Goal: Navigation & Orientation: Find specific page/section

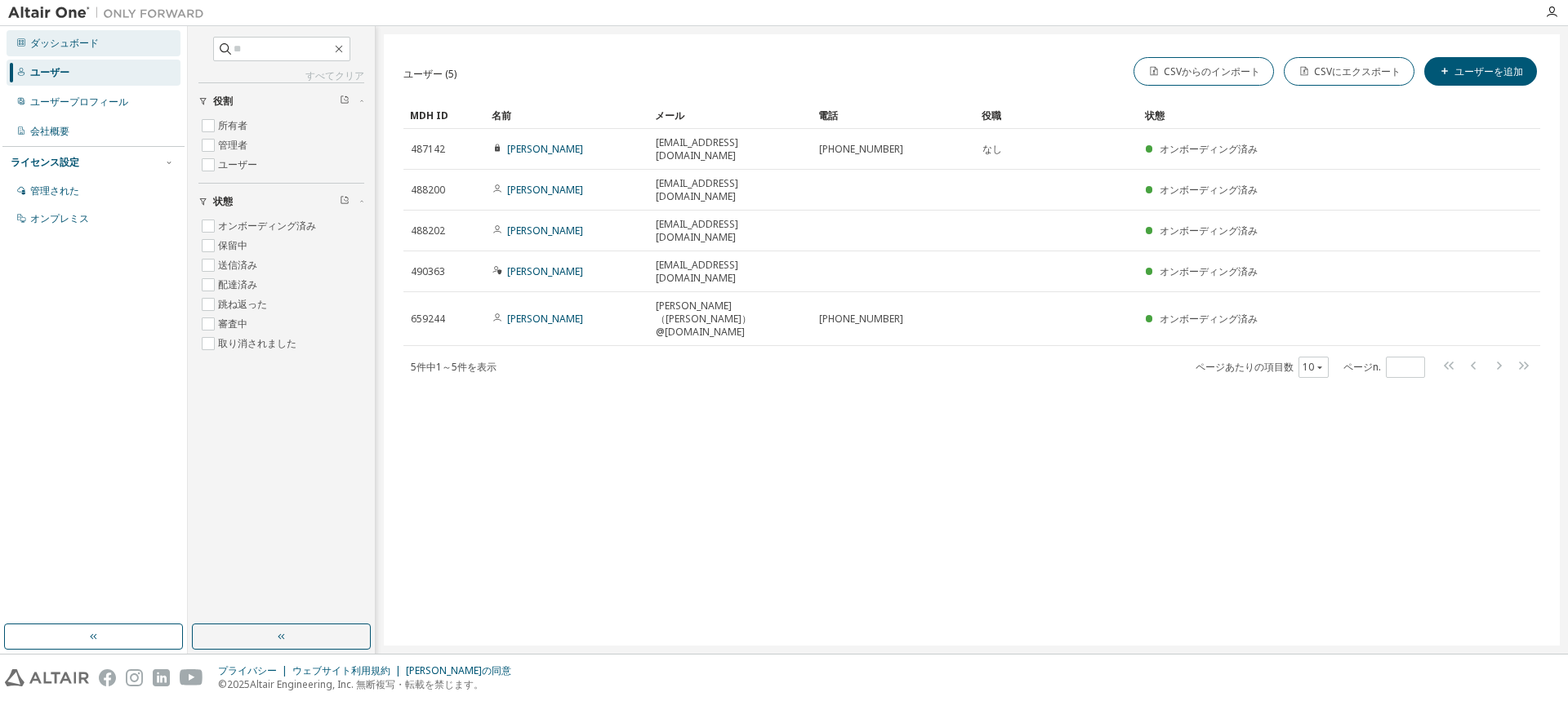
click at [61, 51] on div "ダッシュボード" at bounding box center [93, 43] width 174 height 26
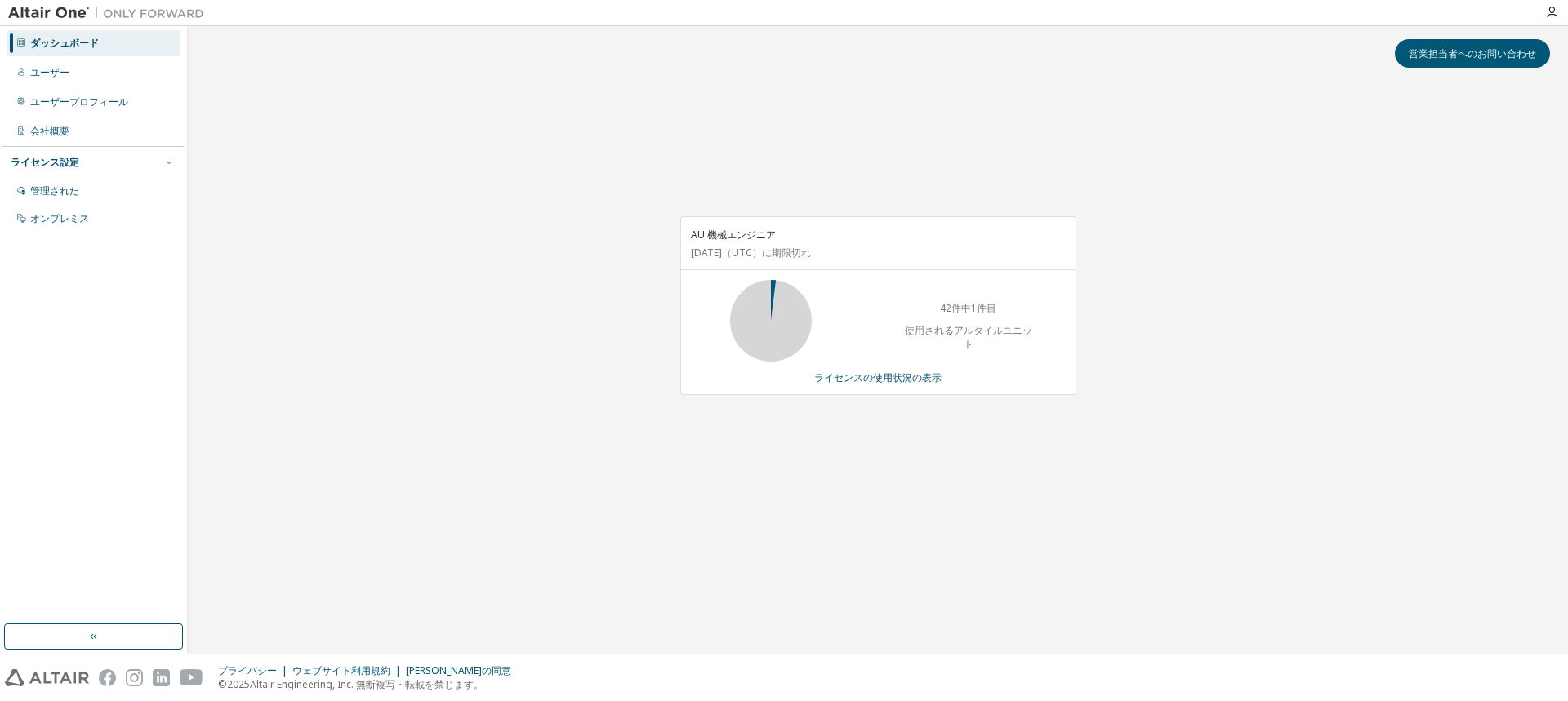
click at [398, 510] on div "AU 機械エンジニア [DATE] （UTC） に期限切れ 42件中1件目 使用されるアルタイルユニット ライセンスの使用状況の表示" at bounding box center [878, 314] width 1364 height 455
click at [1003, 591] on div "営業担当者へのお問い合わせ AU 機械エンジニア [DATE] （UTC） に期限切れ 42件中1件目 使用されるアルタイルユニット ライセンスの使用状況の表示" at bounding box center [878, 340] width 1364 height 611
click at [362, 376] on div "AU 機械エンジニア [DATE] （UTC） に期限切れ 42件中1件目 使用されるアルタイルユニット ライセンスの使用状況の表示" at bounding box center [878, 314] width 1364 height 455
